Goal: Task Accomplishment & Management: Complete application form

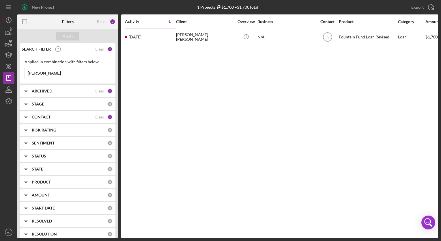
drag, startPoint x: 58, startPoint y: 74, endPoint x: 19, endPoint y: 69, distance: 39.2
click at [19, 69] on div "SEARCH FILTER Clear 1 Applied in combination with filters below [PERSON_NAME] I…" at bounding box center [67, 140] width 101 height 195
click at [107, 48] on div "1" at bounding box center [109, 48] width 5 height 5
click at [102, 48] on div "Clear" at bounding box center [100, 49] width 10 height 5
click at [65, 119] on div "CONTACT" at bounding box center [63, 117] width 63 height 5
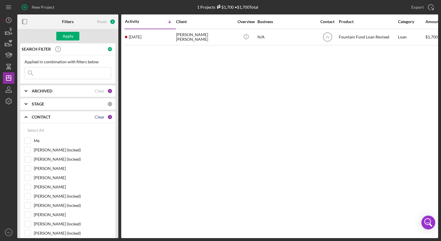
click at [100, 118] on div "Clear" at bounding box center [100, 117] width 10 height 5
checkbox input "false"
click at [26, 138] on input "Me" at bounding box center [28, 141] width 6 height 6
checkbox input "true"
click at [71, 38] on div "Apply" at bounding box center [68, 36] width 11 height 9
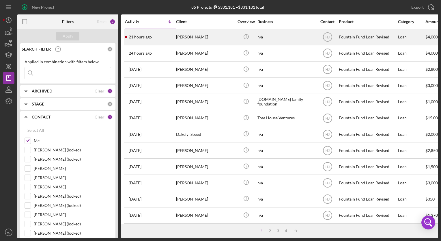
click at [209, 38] on div "[PERSON_NAME]" at bounding box center [205, 36] width 58 height 15
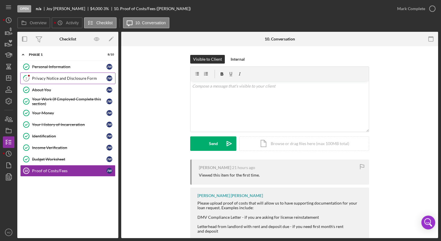
click at [67, 81] on link "2 Privacy Notice and Disclosure Form [PERSON_NAME]" at bounding box center [67, 78] width 95 height 12
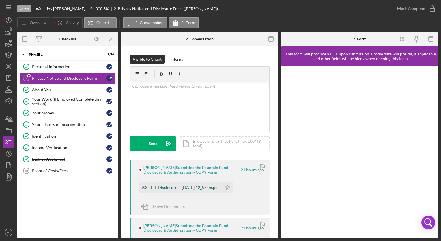
click at [197, 189] on div "TFF Disclosure -- [DATE] 12_57pm.pdf" at bounding box center [184, 187] width 69 height 5
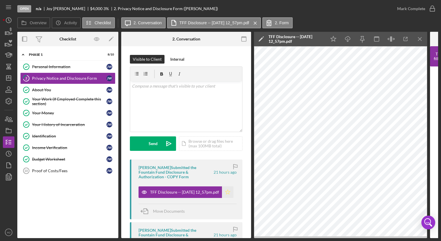
click at [225, 188] on icon "Icon/Star" at bounding box center [228, 192] width 12 height 12
click at [420, 8] on div "Mark Complete" at bounding box center [411, 9] width 28 height 12
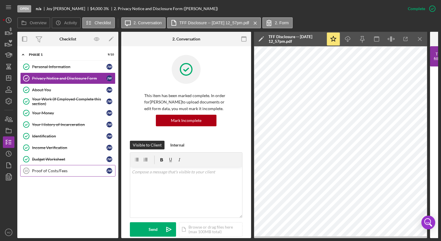
click at [65, 172] on div "Proof of Costs/Fees" at bounding box center [69, 170] width 74 height 5
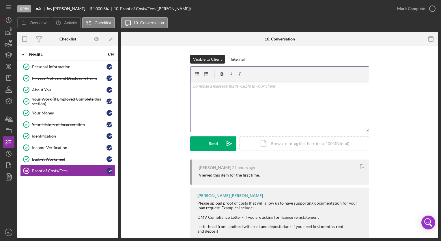
click at [238, 104] on div "v Color teal Color pink Remove color Add row above Add row below Add column bef…" at bounding box center [280, 106] width 178 height 51
click at [266, 88] on p "Just need an example of an apartment y" at bounding box center [279, 86] width 175 height 6
click at [192, 87] on p "Just need an example of an apartment for proof of cost." at bounding box center [279, 86] width 175 height 6
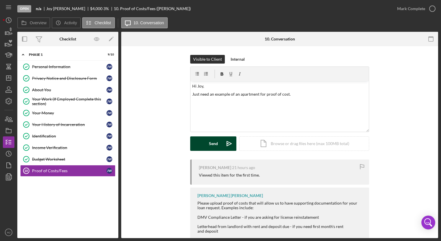
click at [223, 142] on icon "Icon/icon-invite-send" at bounding box center [229, 143] width 14 height 14
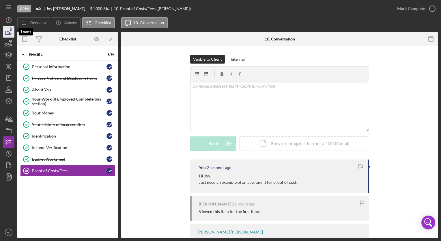
click at [7, 32] on icon "button" at bounding box center [9, 32] width 6 height 3
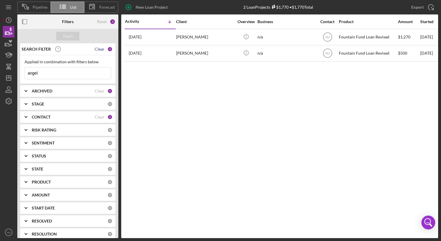
click at [96, 48] on div "Clear" at bounding box center [100, 49] width 10 height 5
click at [66, 35] on div "Apply" at bounding box center [68, 36] width 11 height 9
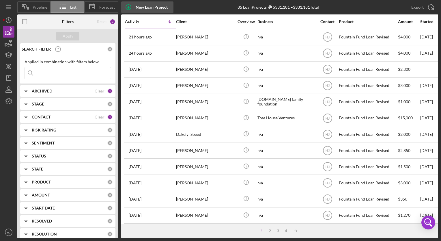
click at [151, 8] on div "New Loan Project" at bounding box center [152, 7] width 32 height 12
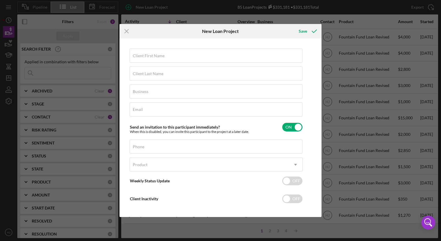
click at [154, 56] on label "Client First Name" at bounding box center [149, 55] width 32 height 5
click at [154, 56] on input "Client First Name" at bounding box center [216, 56] width 173 height 14
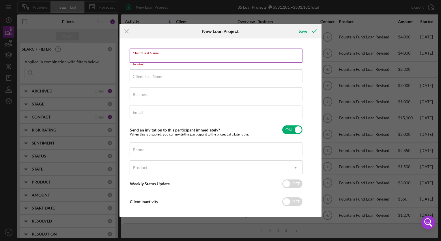
click at [188, 57] on input "Client First Name" at bounding box center [216, 56] width 173 height 14
paste input "[PERSON_NAME]"
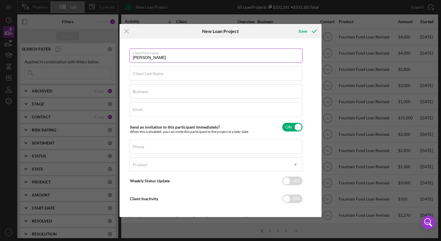
click at [150, 55] on label "Client First Name" at bounding box center [218, 52] width 170 height 6
click at [150, 55] on input "[PERSON_NAME]" at bounding box center [216, 56] width 173 height 14
click at [150, 55] on label "Client First Name" at bounding box center [218, 52] width 170 height 6
click at [150, 55] on input "[PERSON_NAME]" at bounding box center [216, 56] width 173 height 14
drag, startPoint x: 150, startPoint y: 55, endPoint x: 151, endPoint y: 58, distance: 3.2
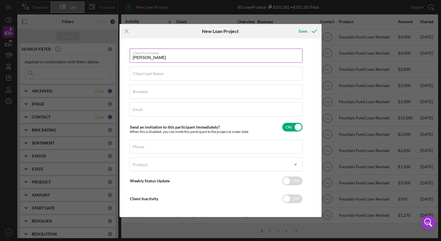
click at [151, 58] on input "[PERSON_NAME]" at bounding box center [216, 56] width 173 height 14
type input "Gelissa"
click at [150, 70] on div "Client Last Name Required" at bounding box center [216, 73] width 173 height 14
paste input "[PERSON_NAME]"
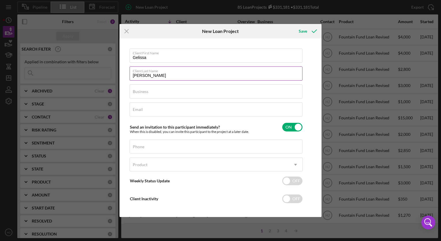
type input "[PERSON_NAME]"
click at [150, 70] on label "Client Last Name" at bounding box center [218, 70] width 170 height 6
click at [150, 70] on input "[PERSON_NAME]" at bounding box center [216, 73] width 173 height 14
click at [161, 92] on input "Business" at bounding box center [216, 91] width 173 height 14
type input "N/A"
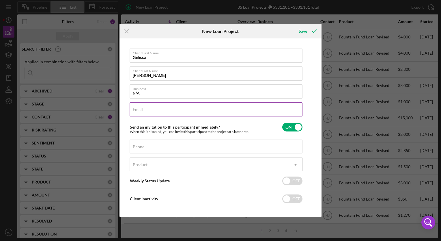
click at [161, 107] on div "Email Required" at bounding box center [216, 109] width 173 height 14
paste input "[EMAIL_ADDRESS][DOMAIN_NAME]"
type input "[EMAIL_ADDRESS][DOMAIN_NAME]"
click at [153, 146] on input "Phone" at bounding box center [216, 146] width 173 height 14
paste input "[PHONE_NUMBER]"
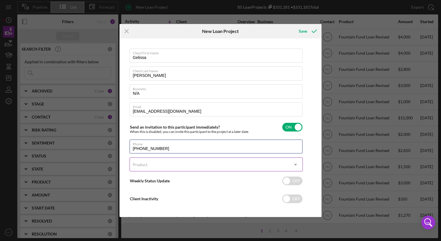
type input "[PHONE_NUMBER]"
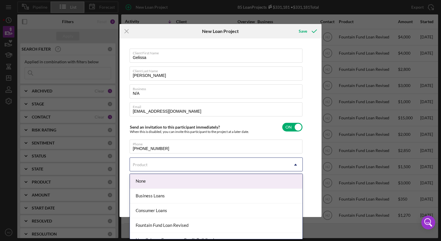
click at [160, 163] on div "Product" at bounding box center [209, 164] width 159 height 13
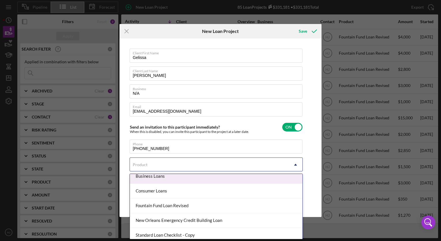
scroll to position [22, 0]
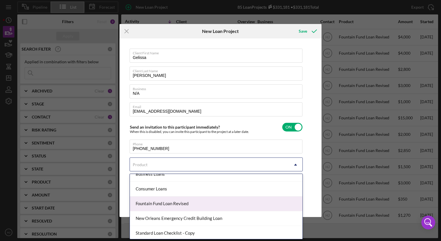
click at [169, 205] on div "Fountain Fund Loan Revised" at bounding box center [216, 203] width 173 height 15
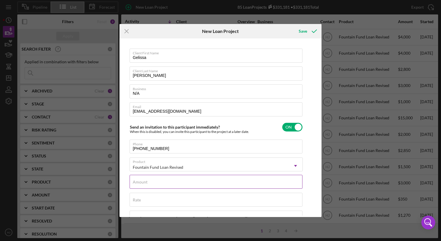
click at [171, 183] on input "Amount" at bounding box center [216, 182] width 173 height 14
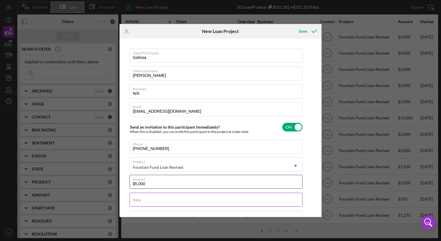
type input "$5,000"
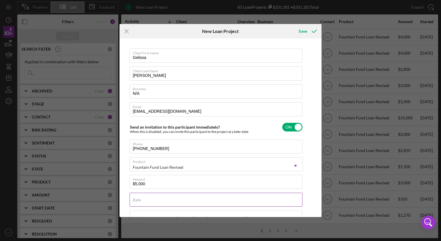
click at [172, 198] on div "Rate" at bounding box center [216, 200] width 173 height 14
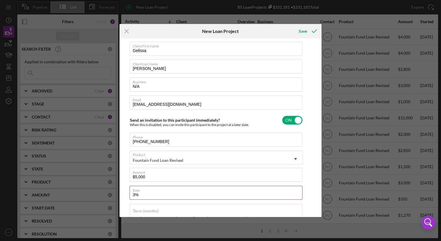
scroll to position [0, 0]
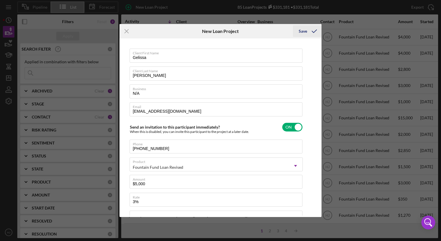
type input "3.000%"
click at [308, 34] on icon "submit" at bounding box center [314, 31] width 14 height 14
